Goal: Communication & Community: Connect with others

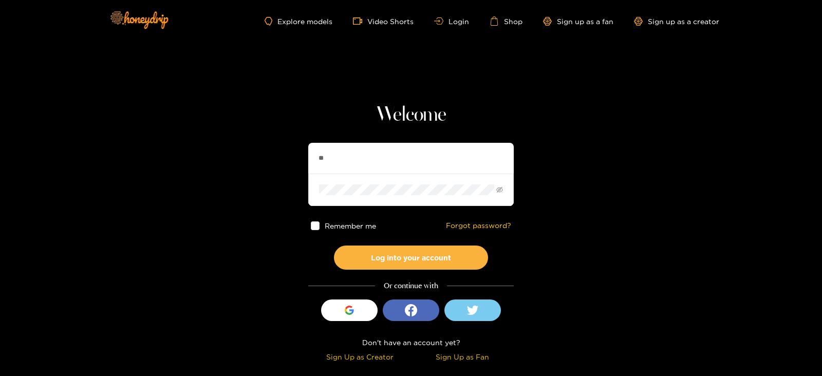
type input "**********"
click at [334, 246] on button "Log into your account" at bounding box center [411, 258] width 154 height 24
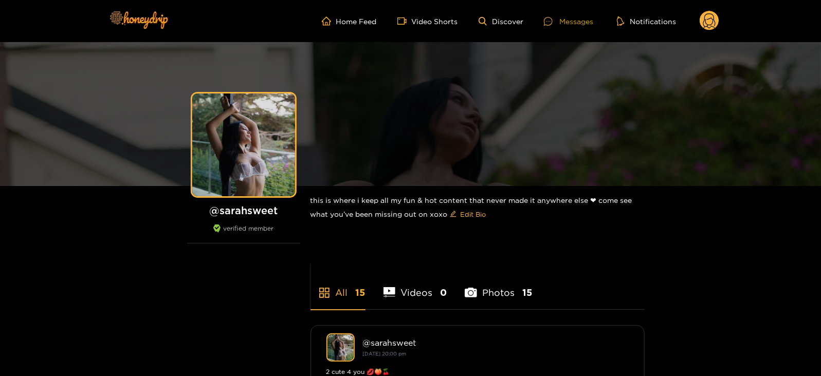
click at [568, 19] on div "Messages" at bounding box center [568, 21] width 49 height 12
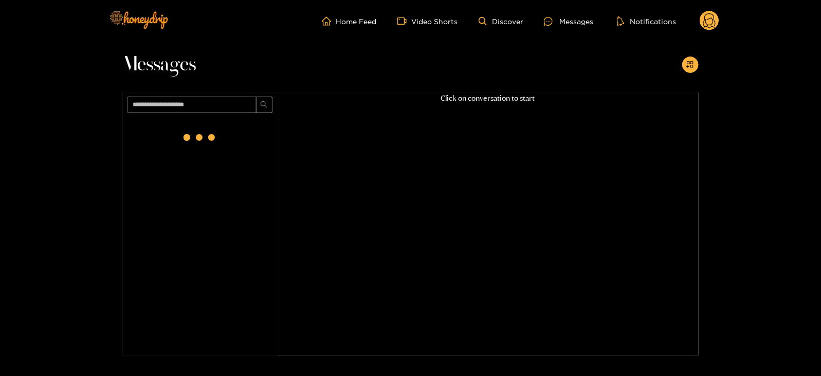
click at [204, 127] on div at bounding box center [199, 137] width 41 height 41
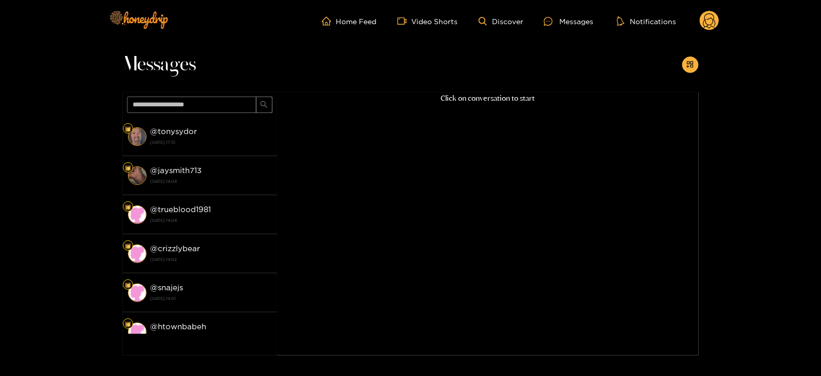
click at [204, 127] on div "@ tonysydor [DATE] 17:15" at bounding box center [211, 136] width 121 height 23
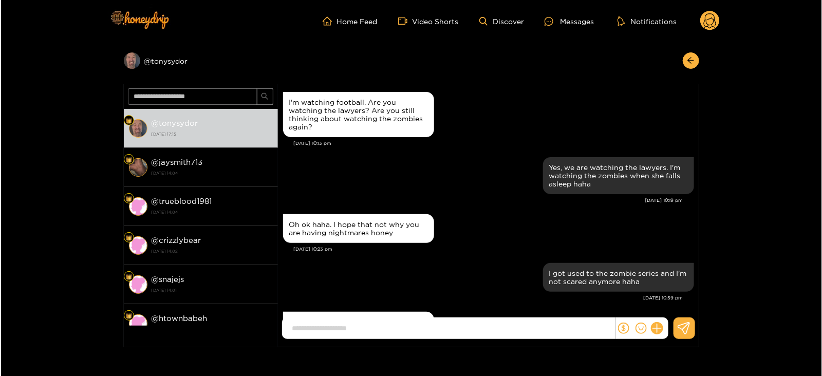
scroll to position [1275, 0]
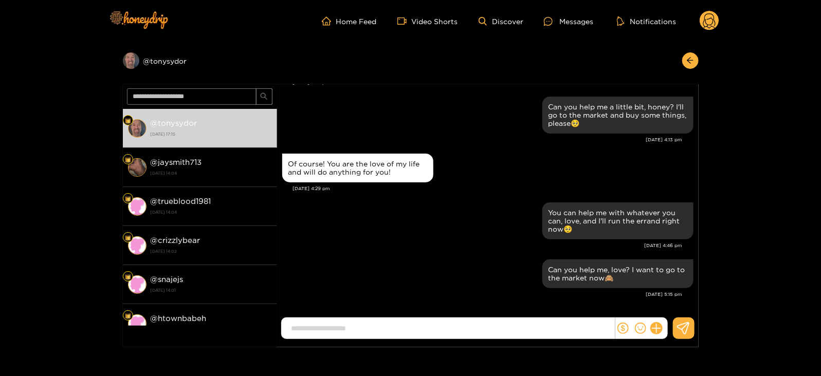
click at [713, 7] on div "Home Feed Video Shorts Discover Messages Notifications 0" at bounding box center [410, 21] width 617 height 42
click at [713, 23] on circle at bounding box center [709, 21] width 20 height 20
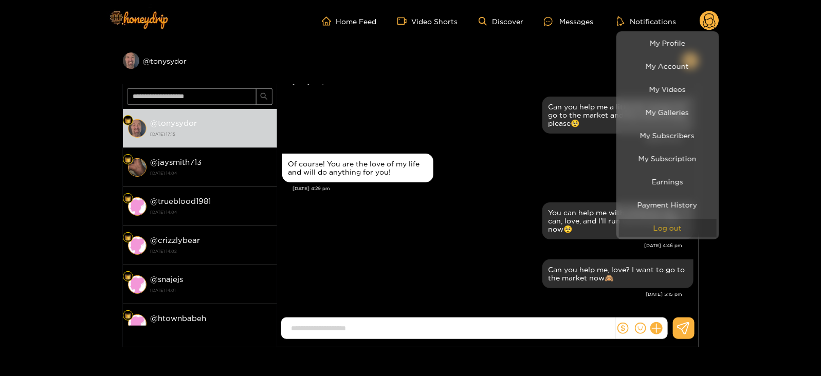
click at [639, 229] on button "Log out" at bounding box center [668, 228] width 98 height 18
